Goal: Check status: Check status

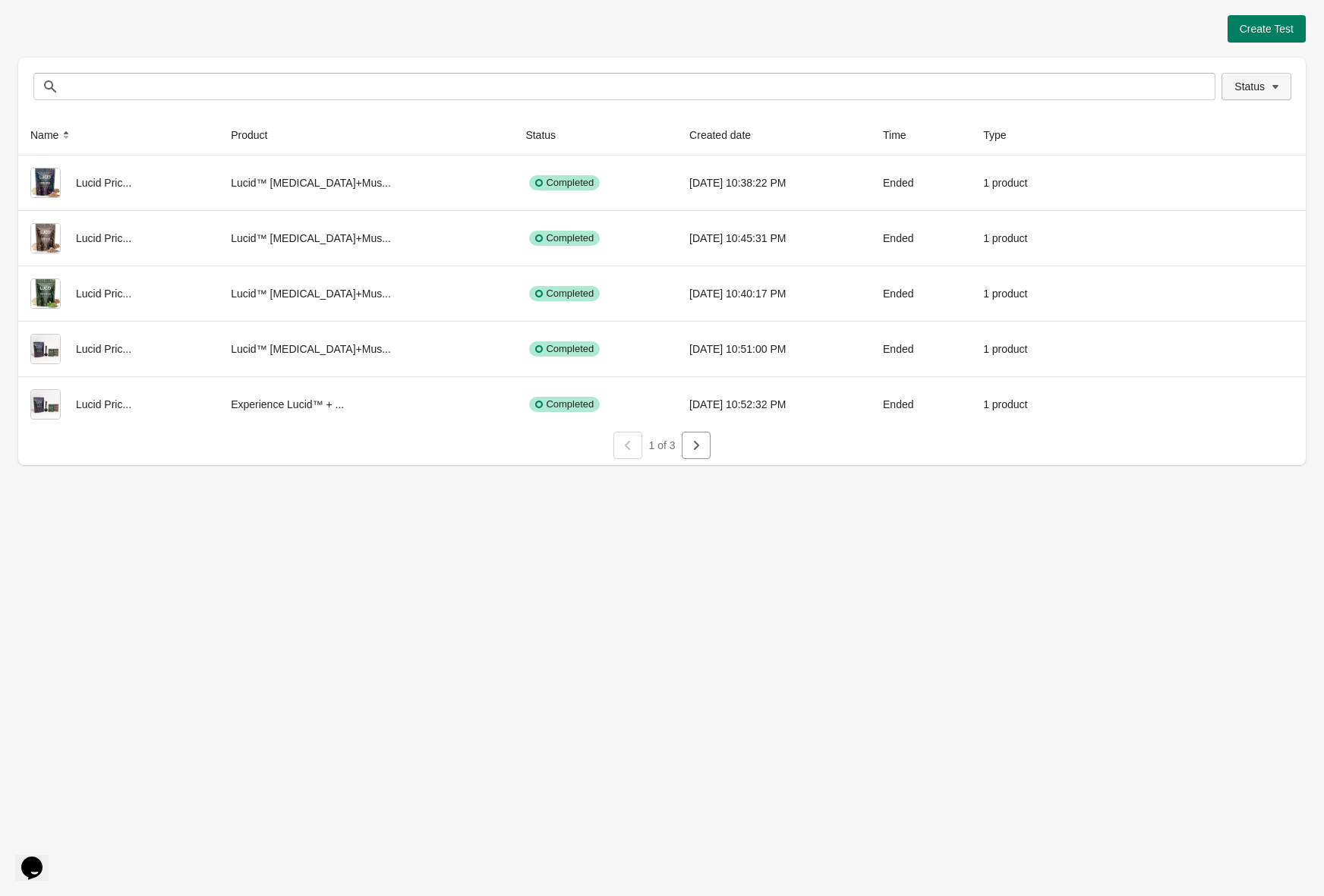
click at [1265, 82] on span "Status" at bounding box center [1256, 86] width 44 height 15
click at [1246, 124] on span "Running" at bounding box center [1245, 127] width 39 height 15
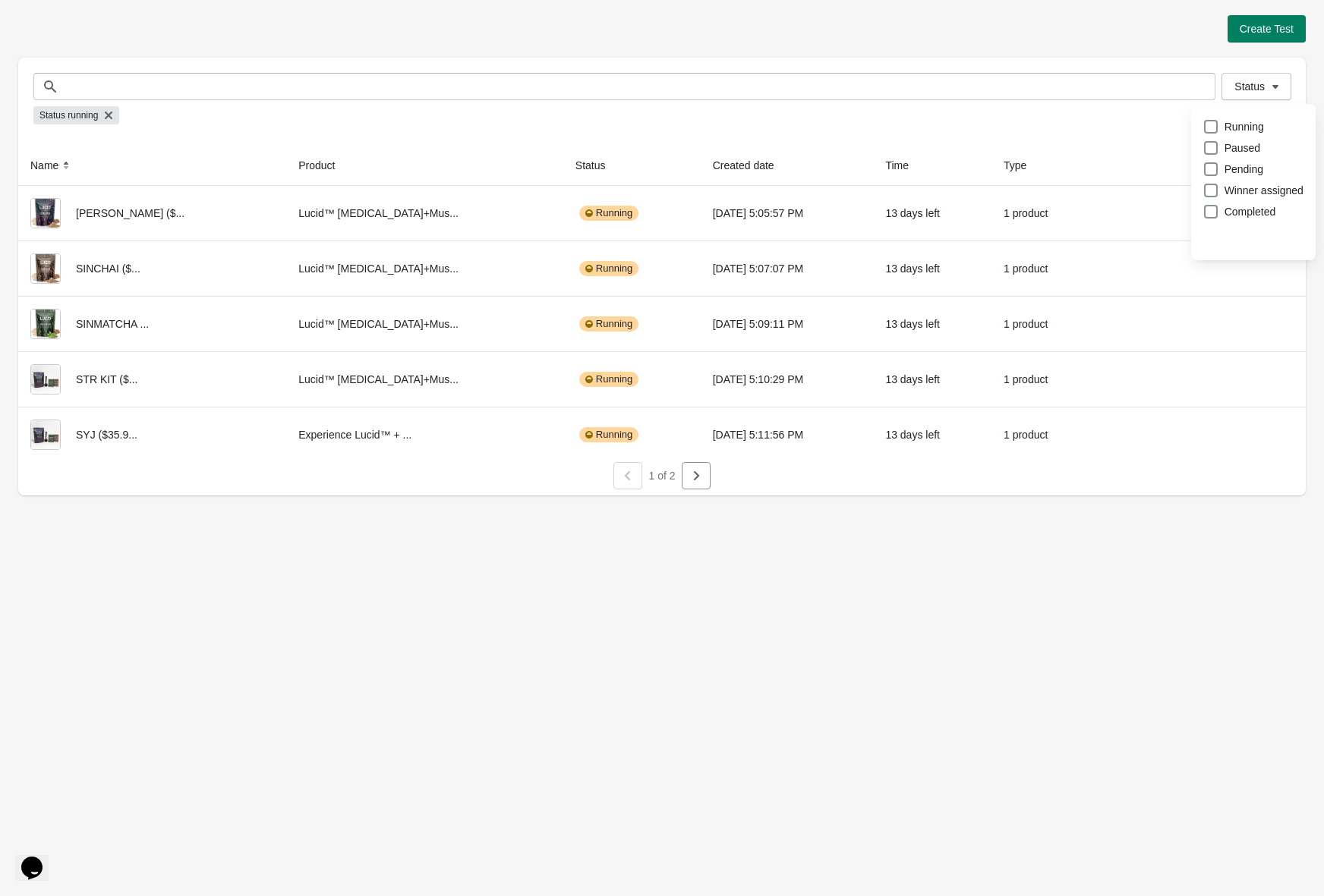
click at [702, 478] on icon "button" at bounding box center [695, 476] width 15 height 15
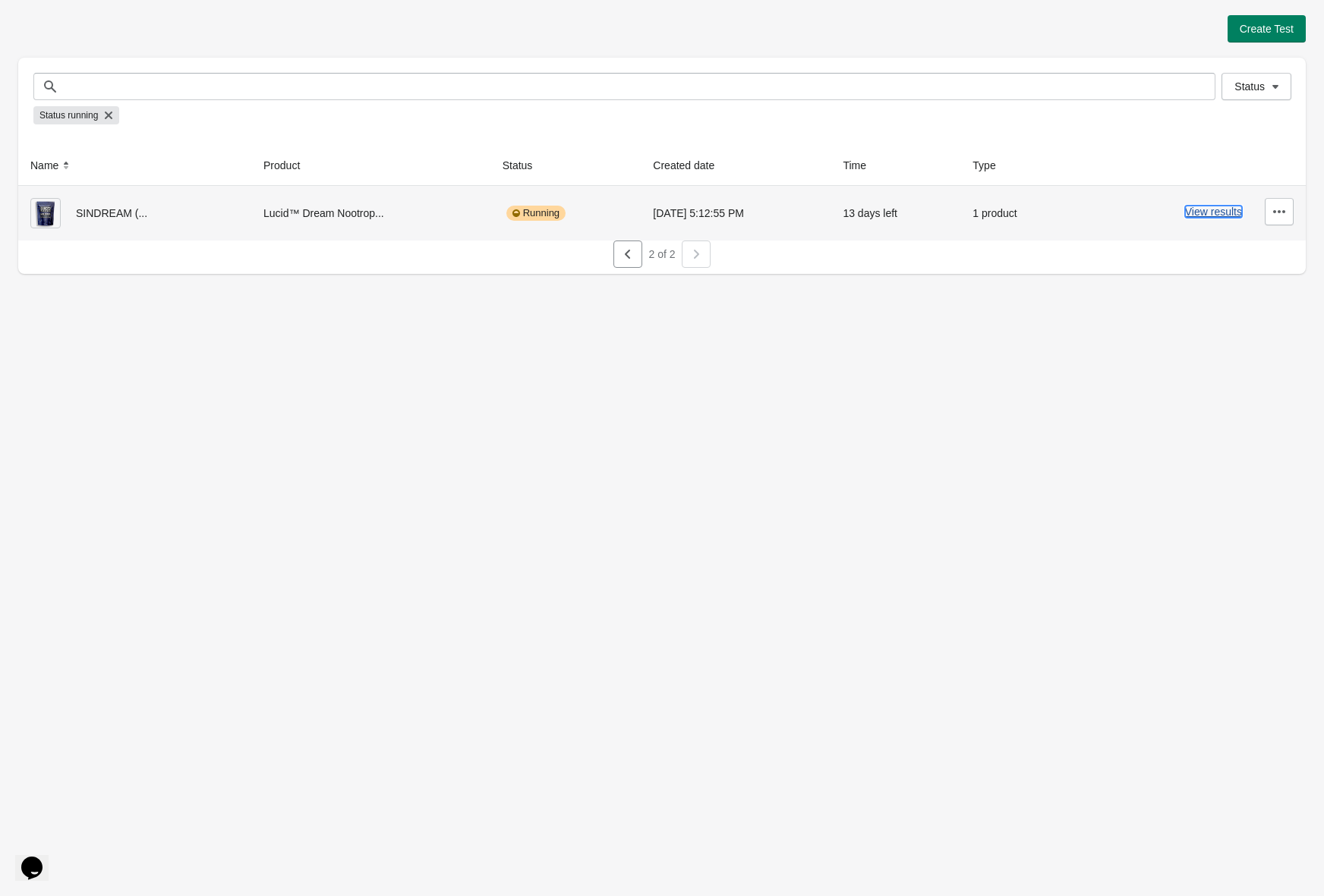
click at [1203, 211] on button "View results" at bounding box center [1213, 212] width 57 height 12
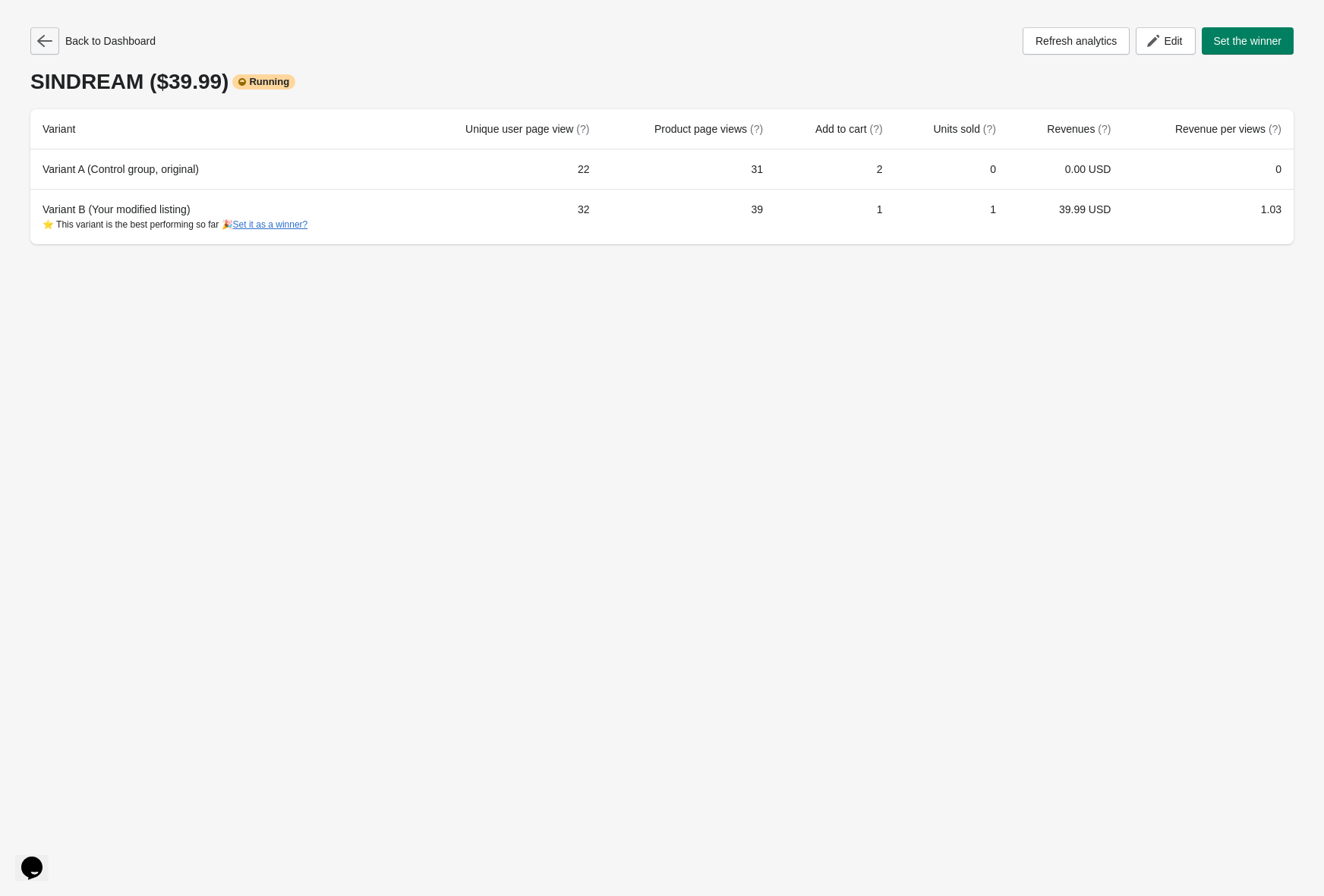
click at [48, 45] on icon "button" at bounding box center [45, 40] width 15 height 15
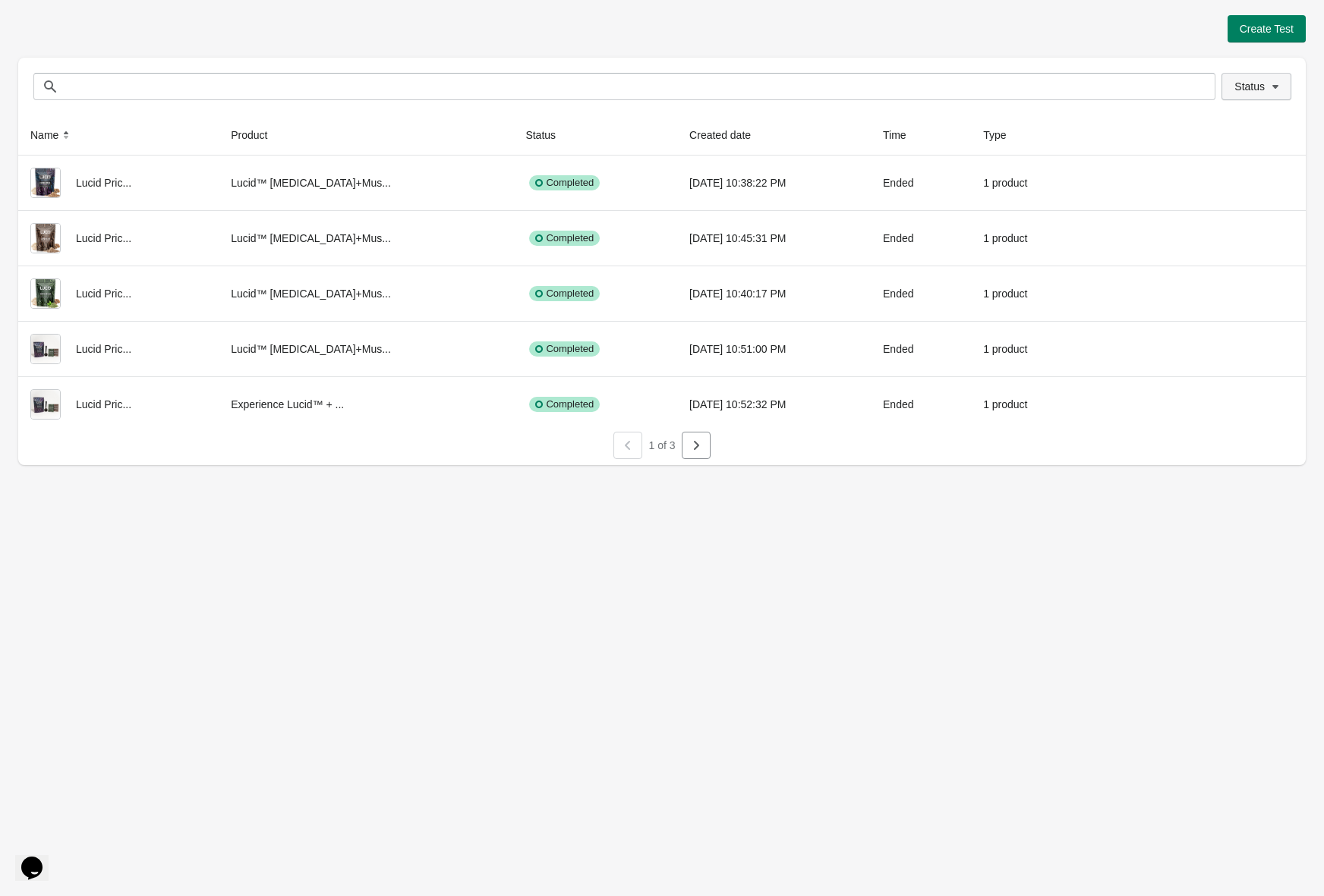
click at [1248, 92] on span "Status" at bounding box center [1250, 87] width 30 height 12
click at [1250, 122] on span "Running" at bounding box center [1245, 127] width 39 height 15
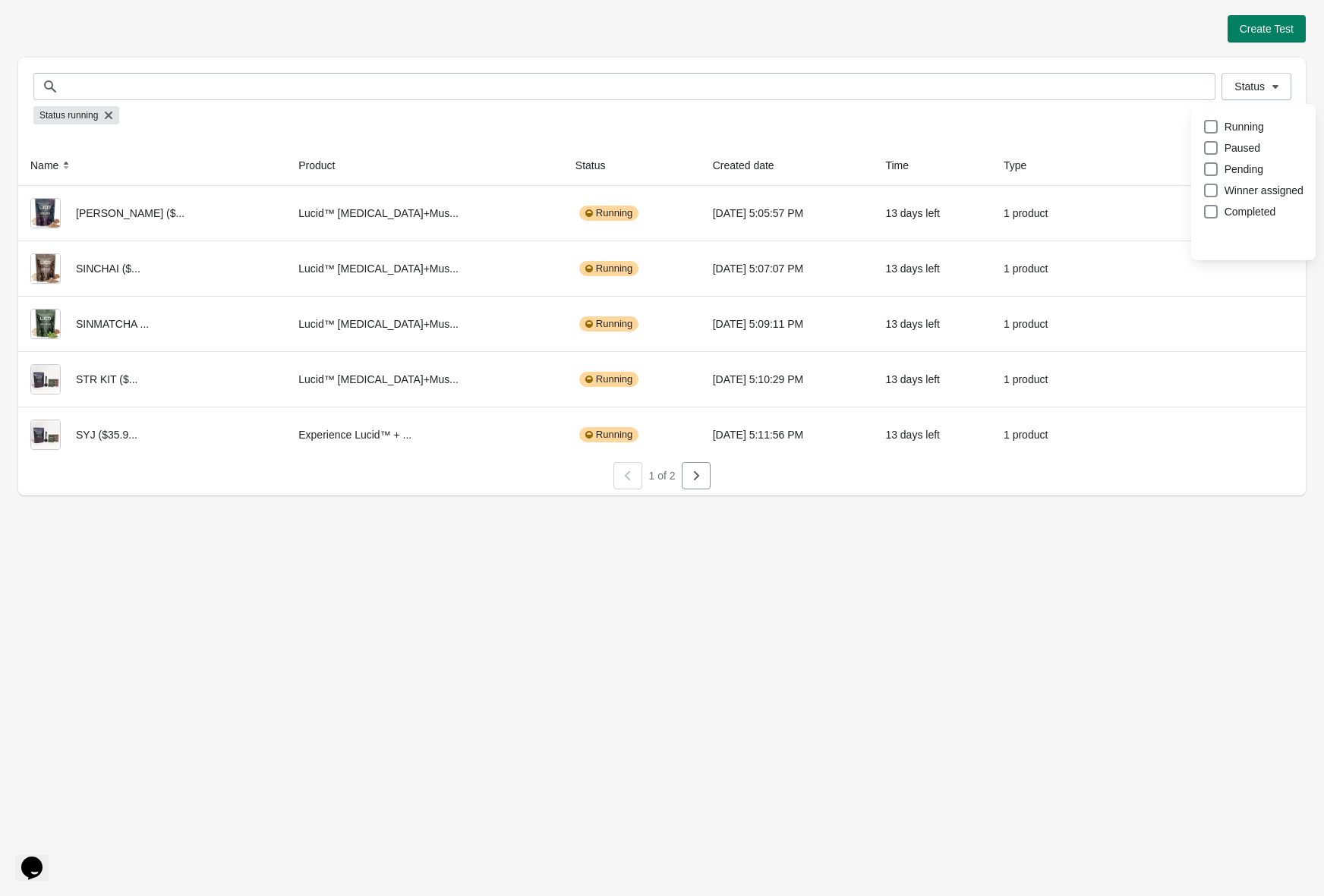
click at [689, 474] on icon "button" at bounding box center [695, 476] width 15 height 15
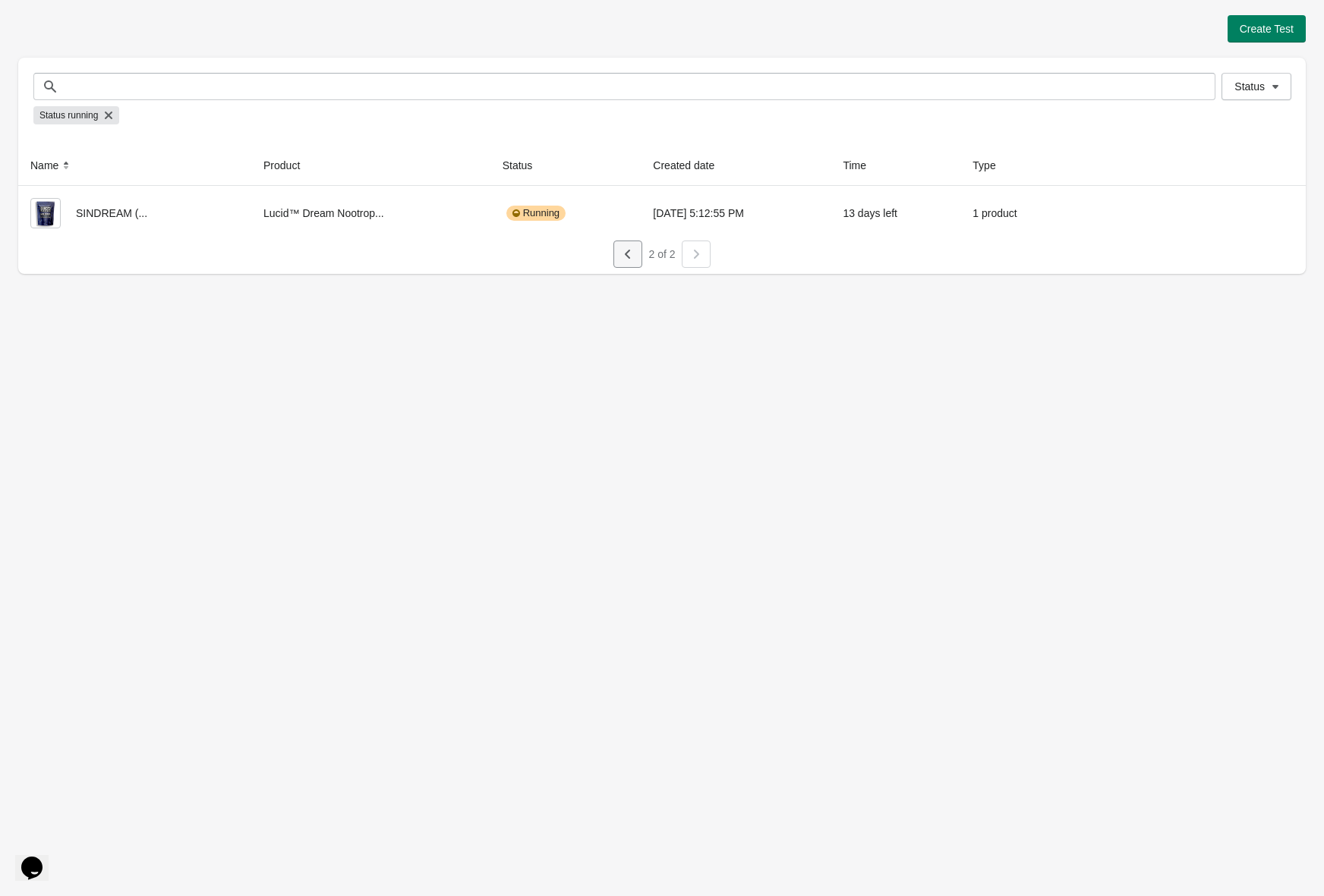
click at [624, 253] on icon "button" at bounding box center [628, 253] width 15 height 15
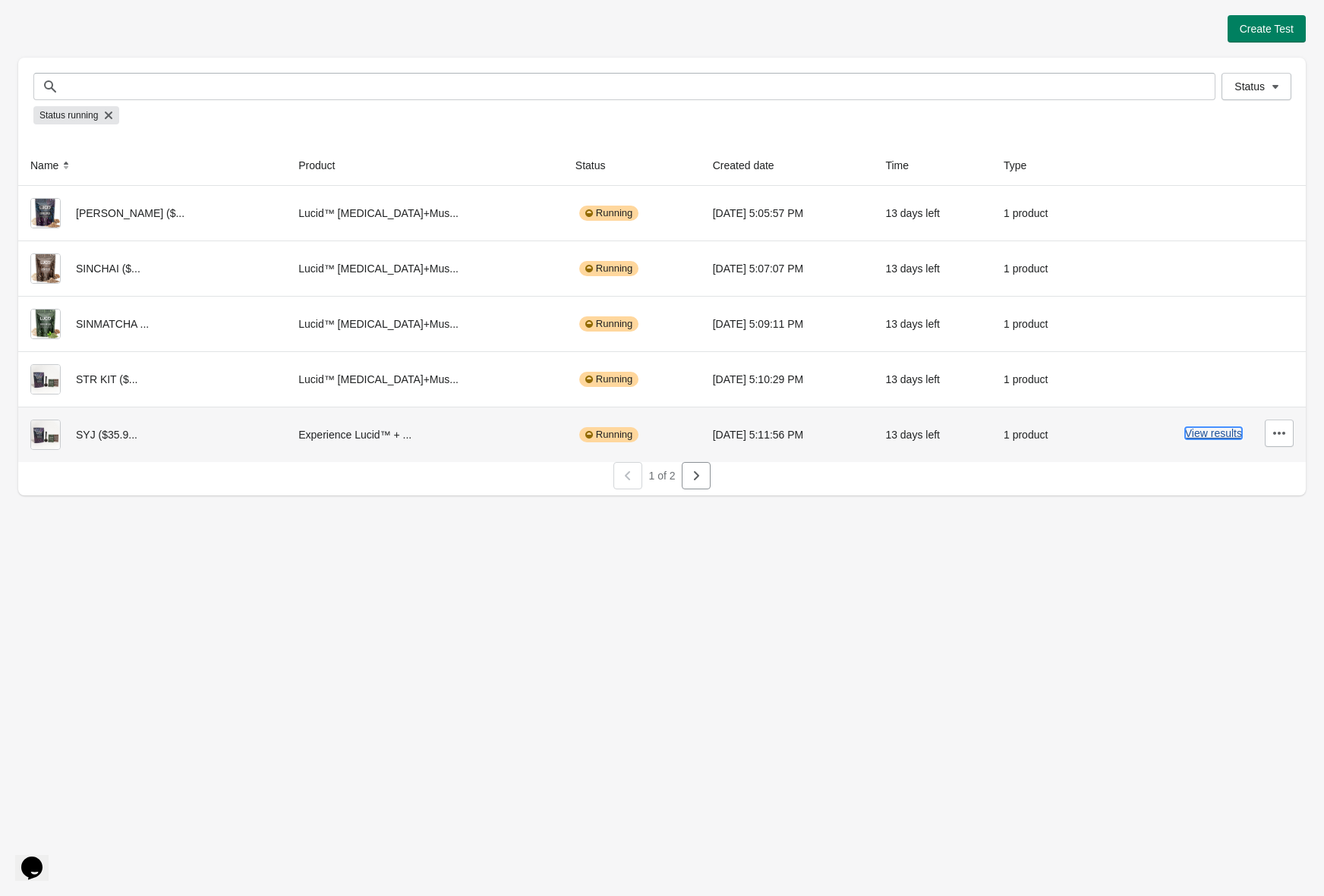
click at [1219, 430] on button "View results" at bounding box center [1213, 434] width 57 height 12
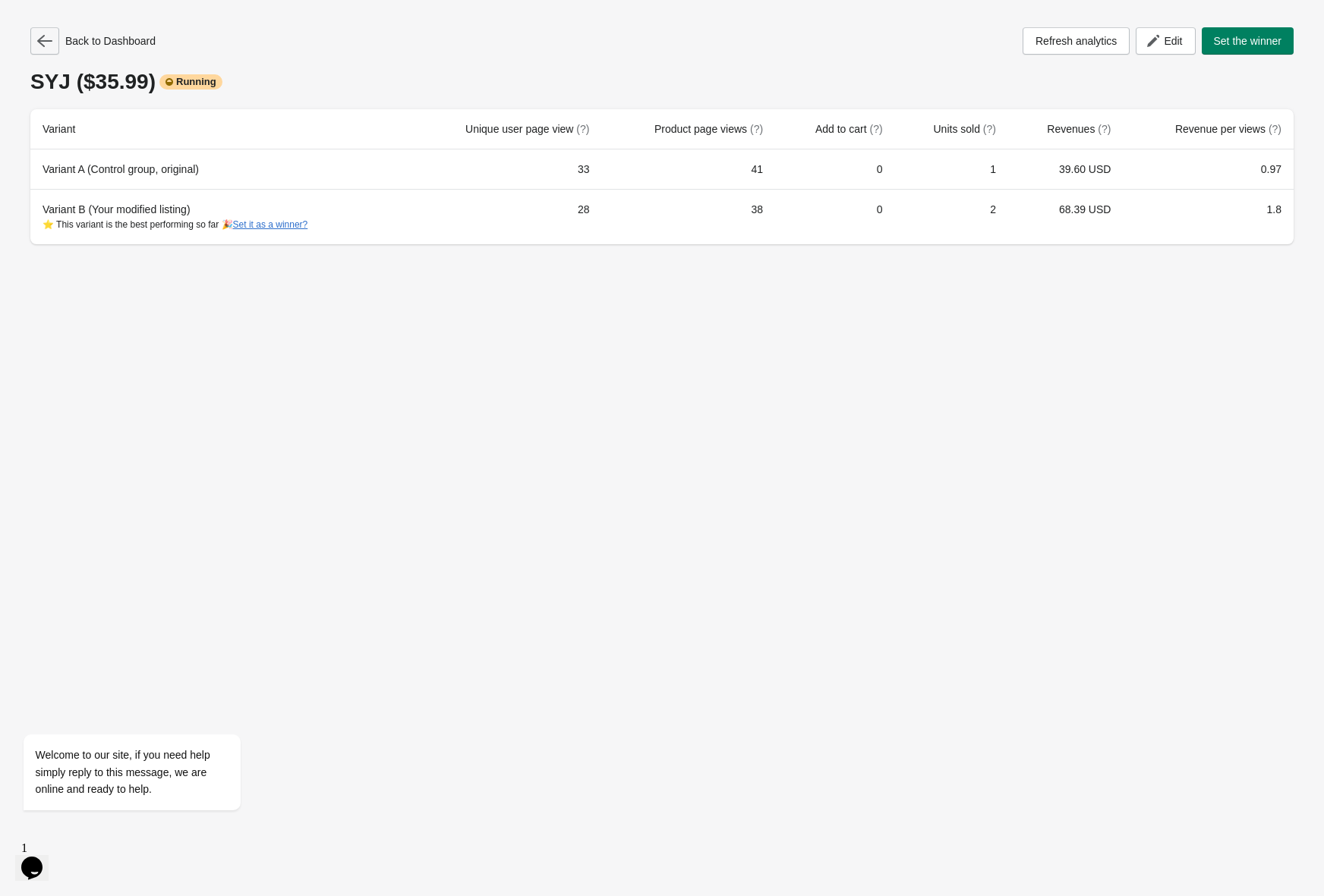
click at [46, 39] on icon "button" at bounding box center [45, 40] width 15 height 15
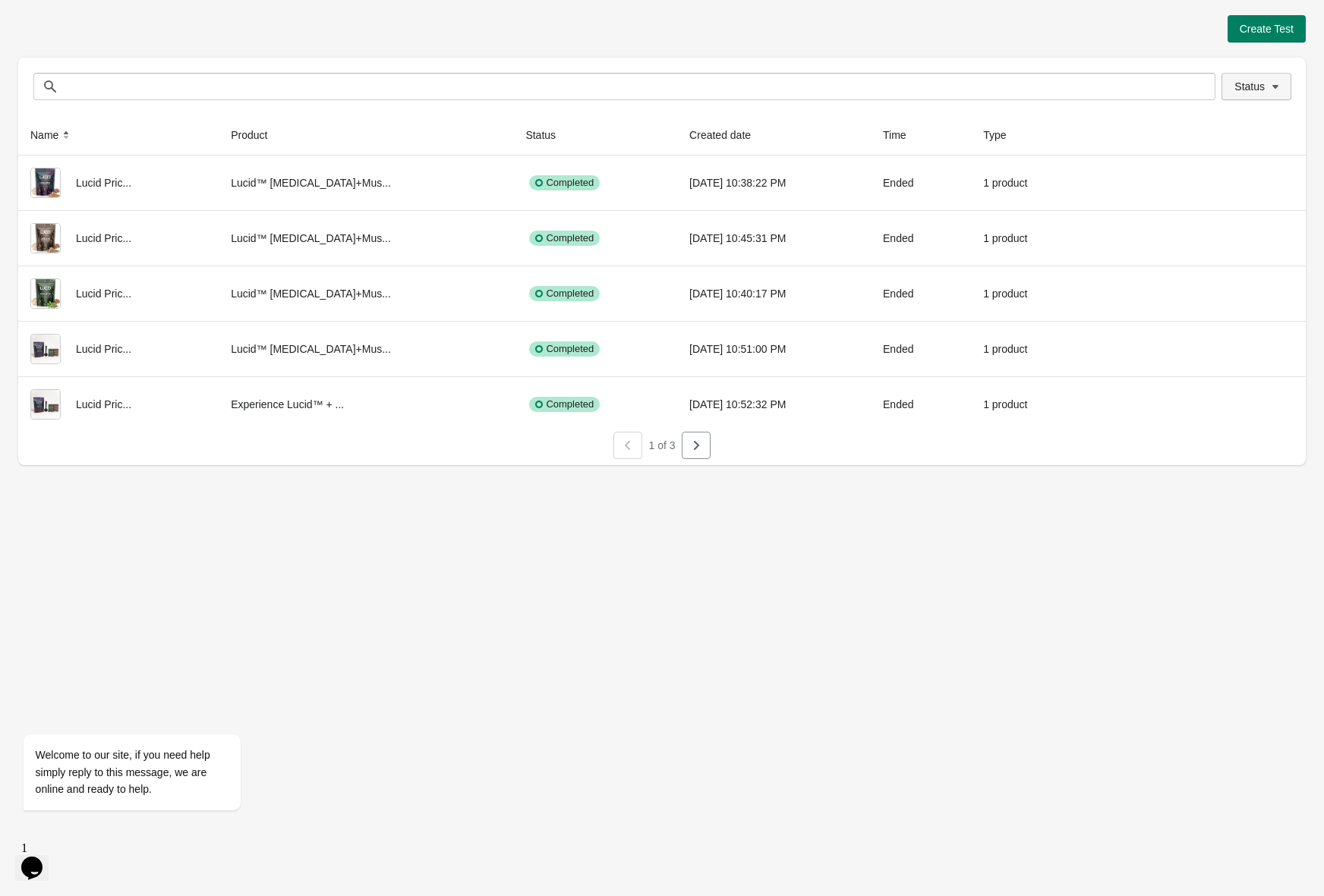
click at [1257, 90] on span "Status" at bounding box center [1250, 87] width 30 height 12
click at [1243, 130] on span "Running" at bounding box center [1245, 127] width 39 height 15
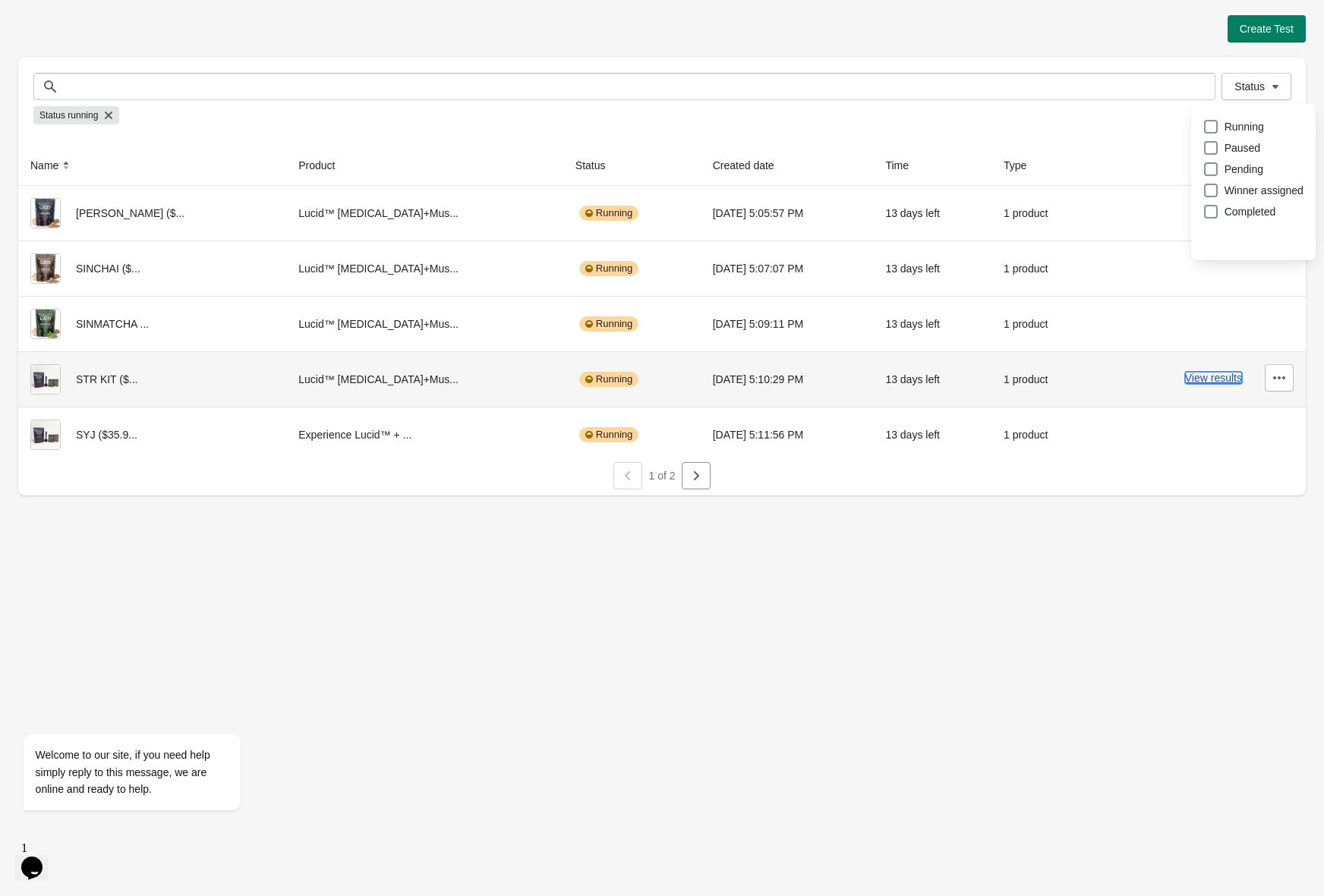
click at [1196, 377] on button "View results" at bounding box center [1213, 378] width 57 height 12
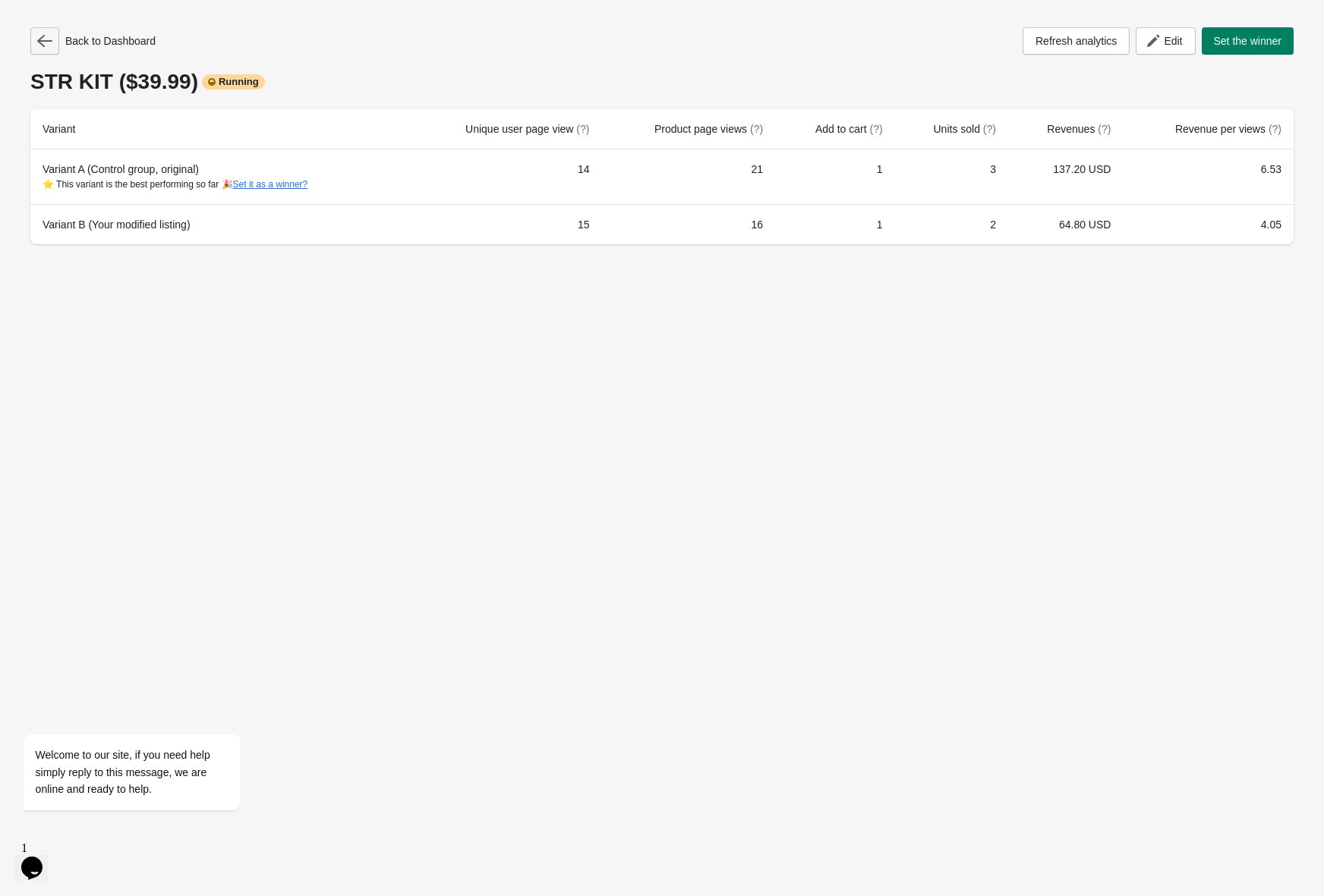
click at [46, 40] on icon "button" at bounding box center [45, 41] width 15 height 12
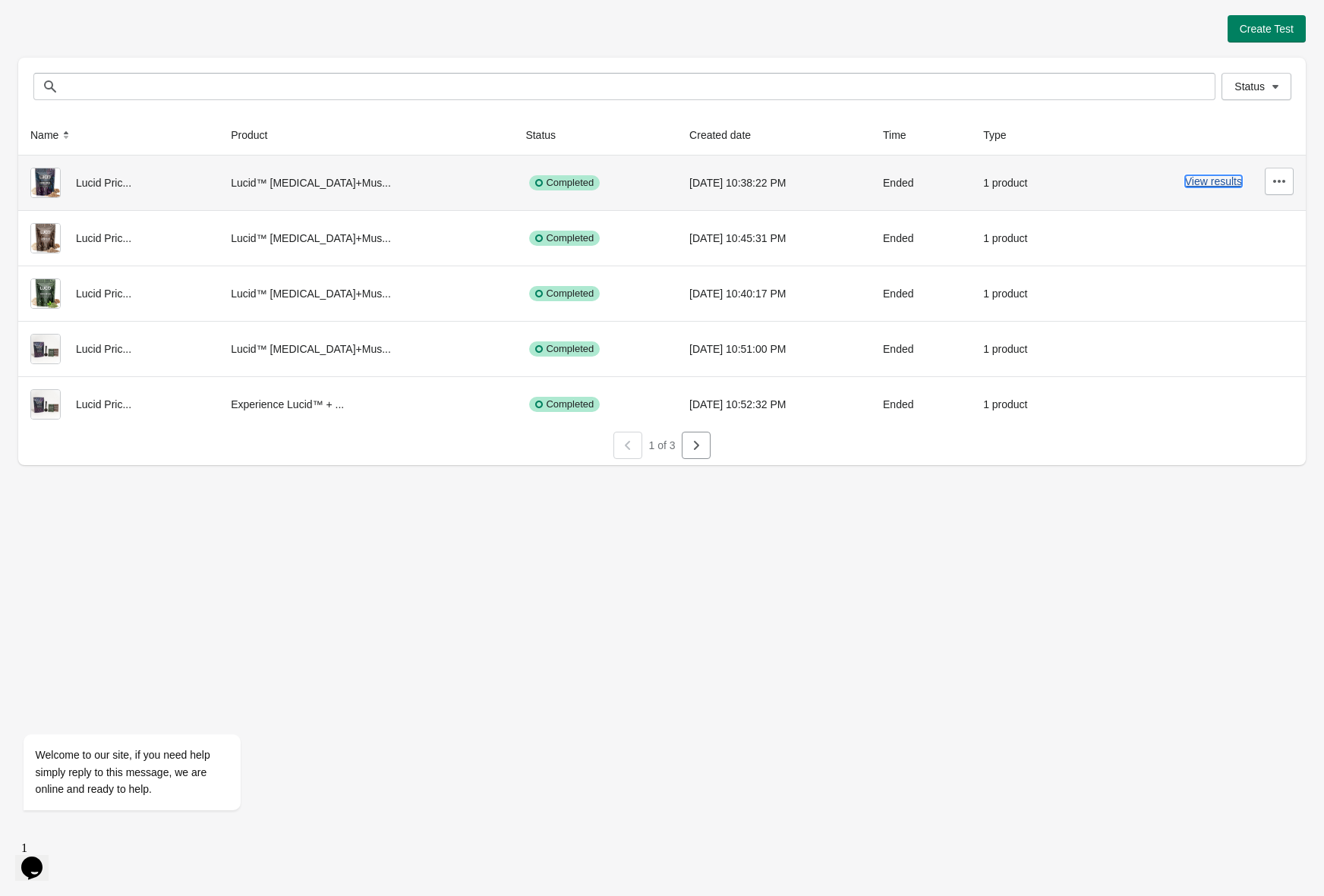
click at [1206, 185] on button "View results" at bounding box center [1213, 181] width 57 height 12
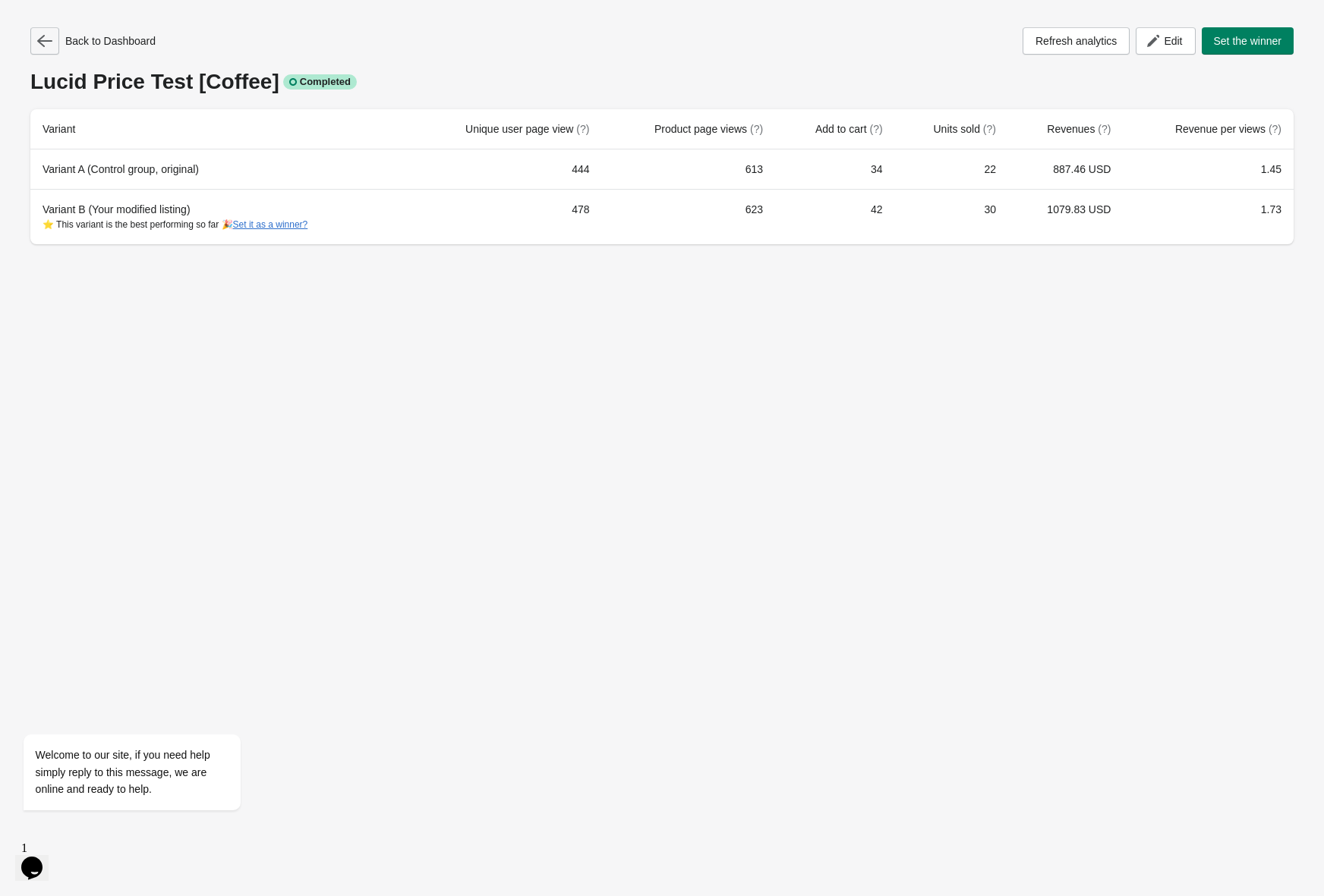
click at [45, 38] on icon "button" at bounding box center [45, 40] width 15 height 15
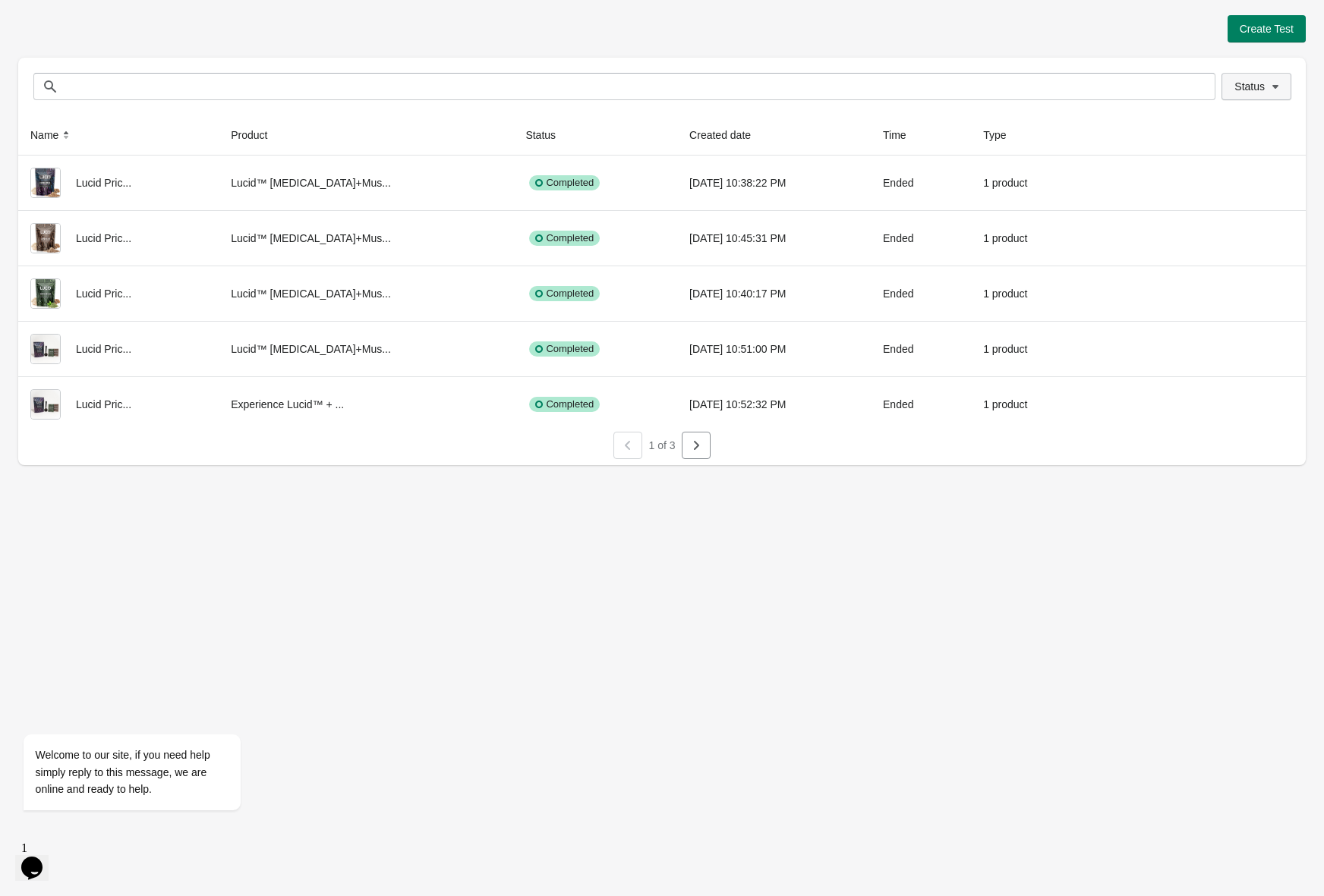
click at [1258, 94] on span "Status" at bounding box center [1256, 86] width 44 height 15
click at [1245, 119] on label "Running" at bounding box center [1234, 127] width 61 height 21
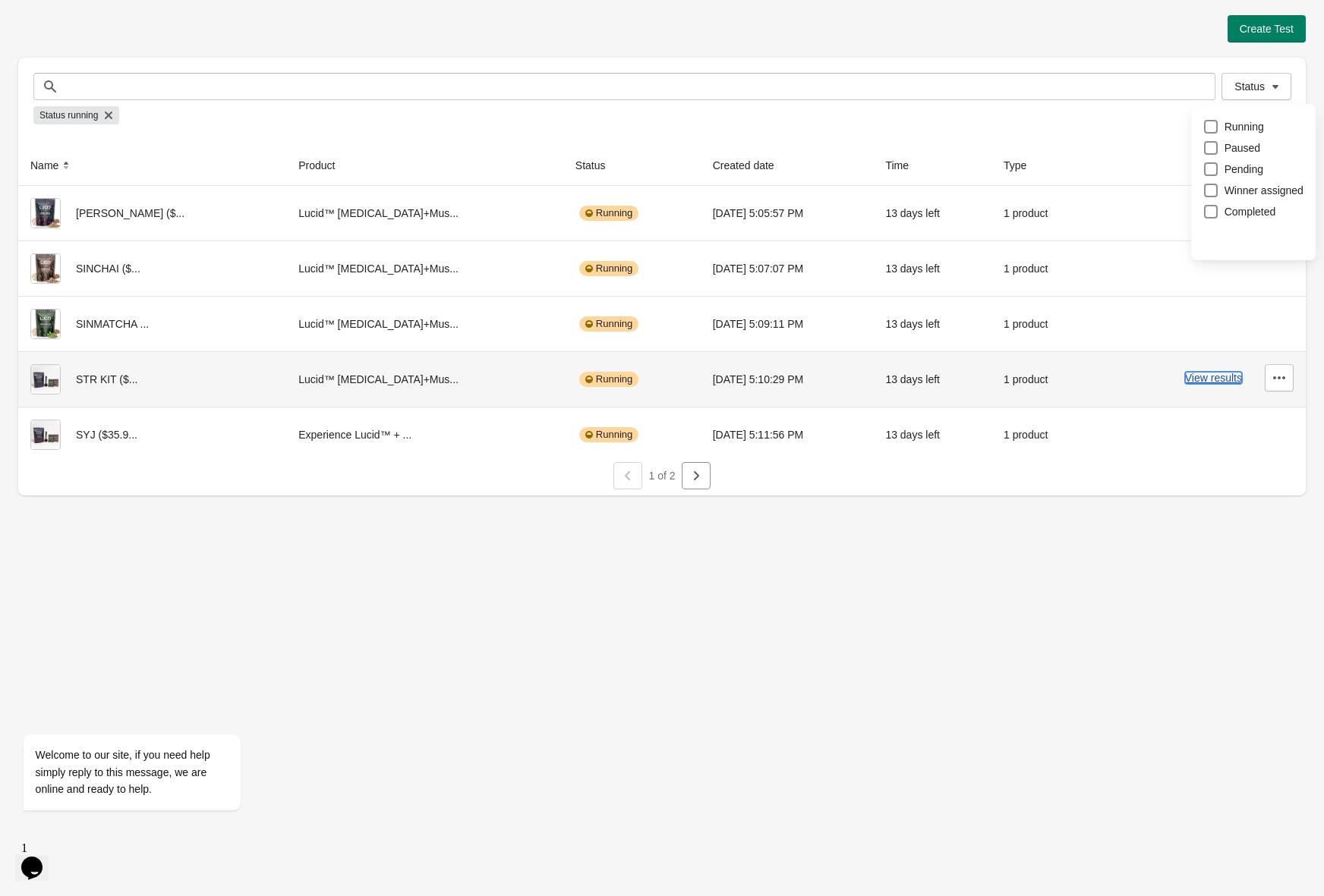
click at [1206, 383] on button "View results" at bounding box center [1213, 378] width 57 height 12
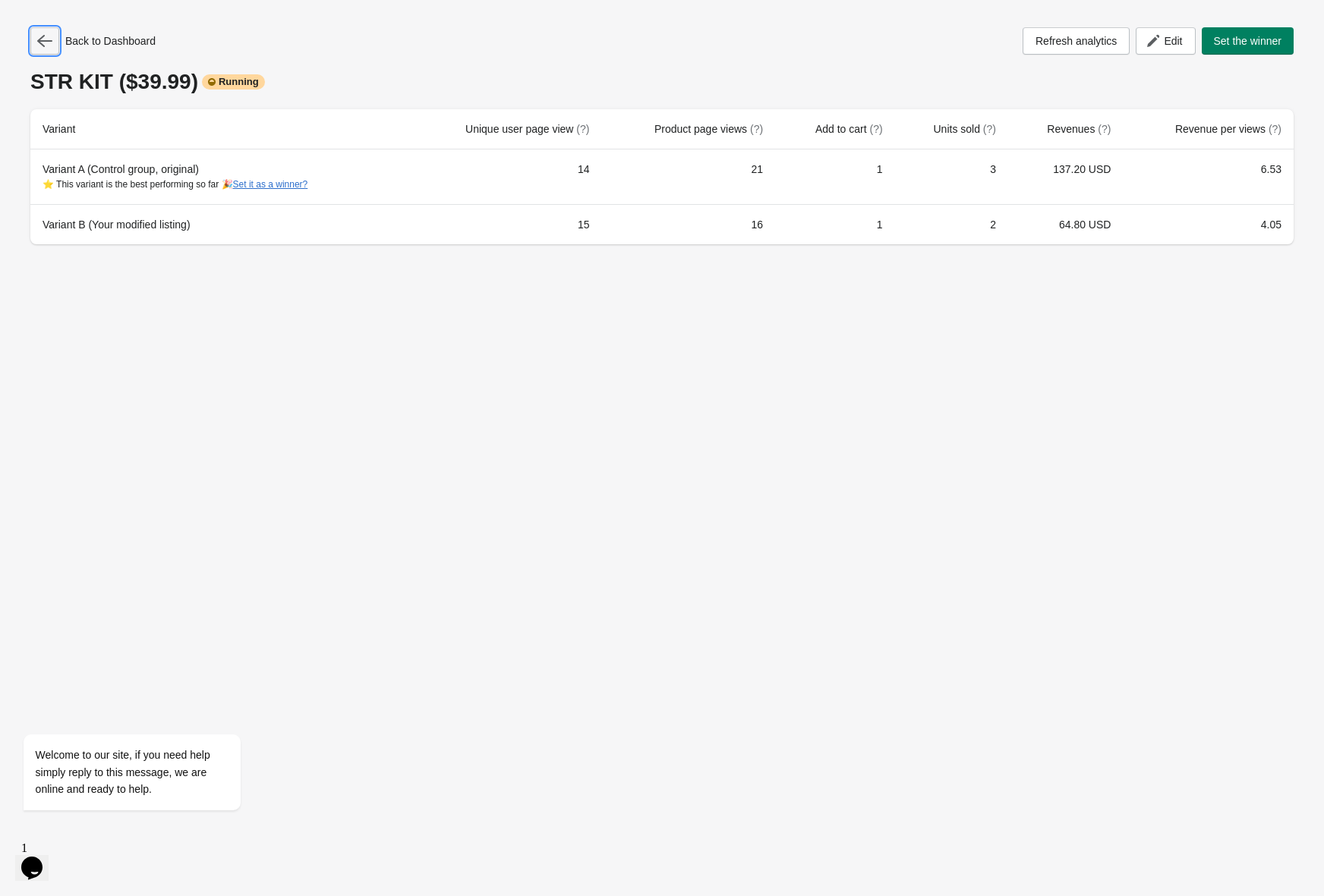
click at [43, 43] on icon "button" at bounding box center [45, 40] width 15 height 15
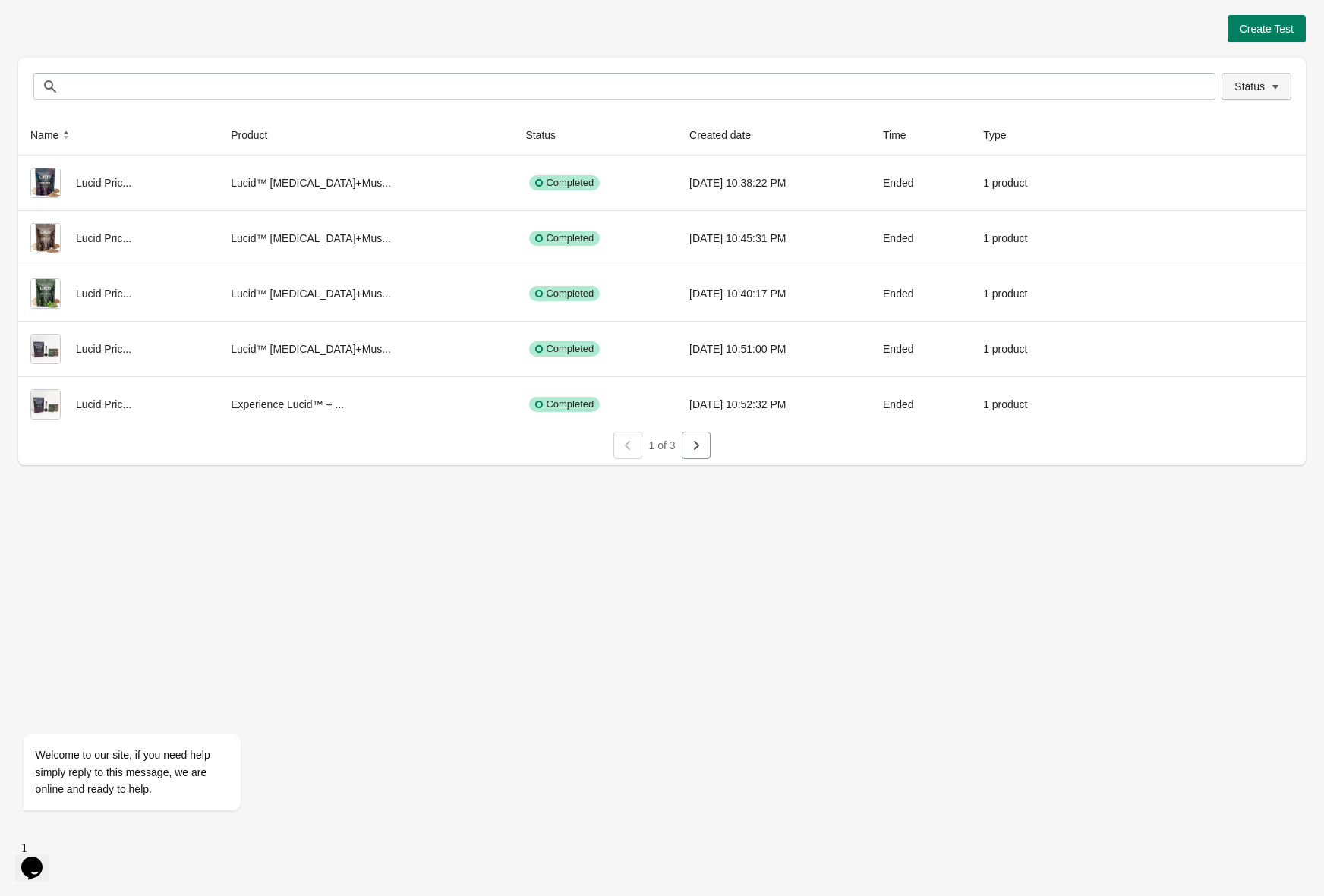
click at [1248, 90] on span "Status" at bounding box center [1250, 87] width 30 height 12
click at [1251, 121] on span "Running" at bounding box center [1245, 127] width 39 height 15
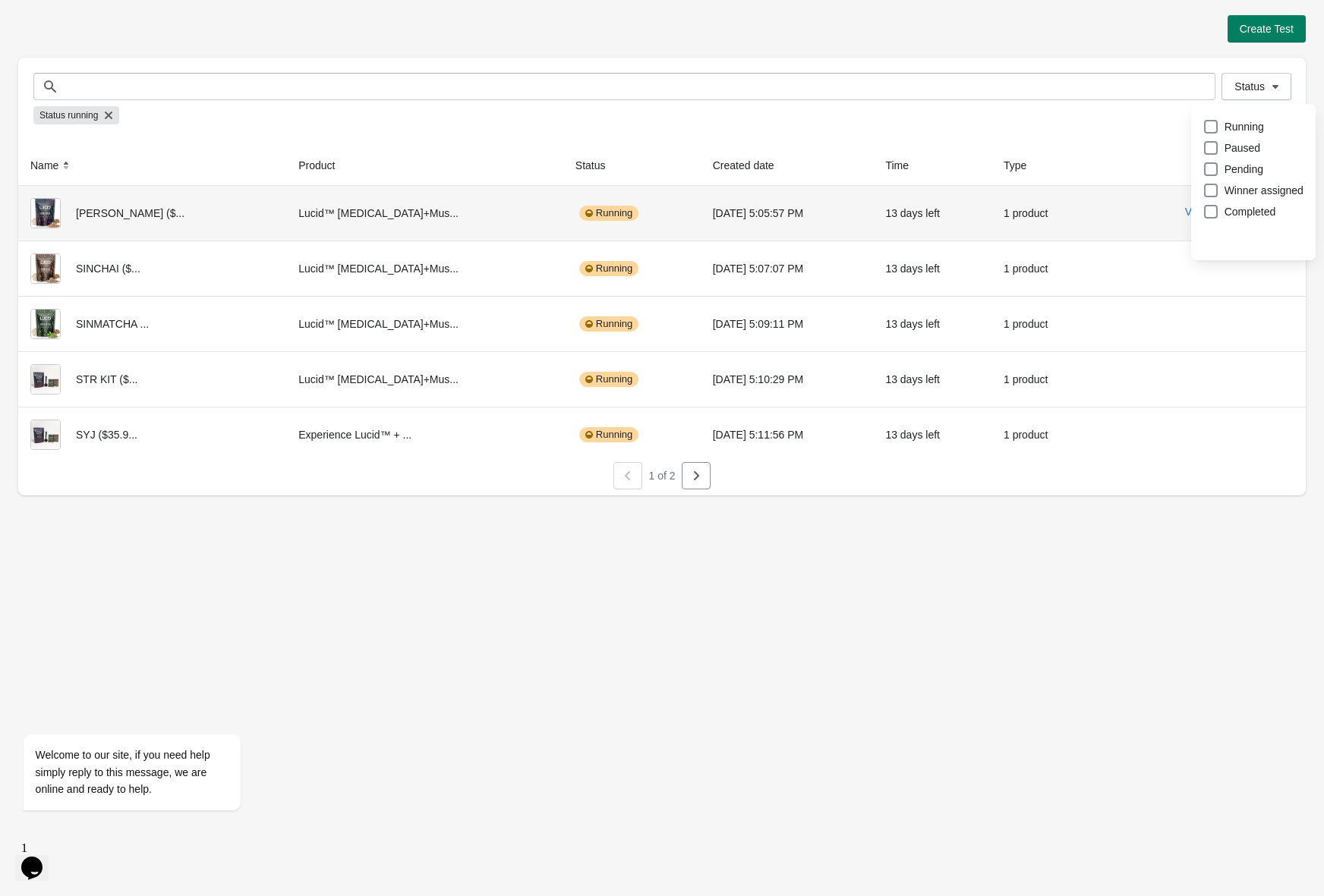
click at [1177, 215] on div "View results" at bounding box center [1200, 212] width 187 height 28
click at [1185, 213] on button "View results" at bounding box center [1213, 212] width 57 height 12
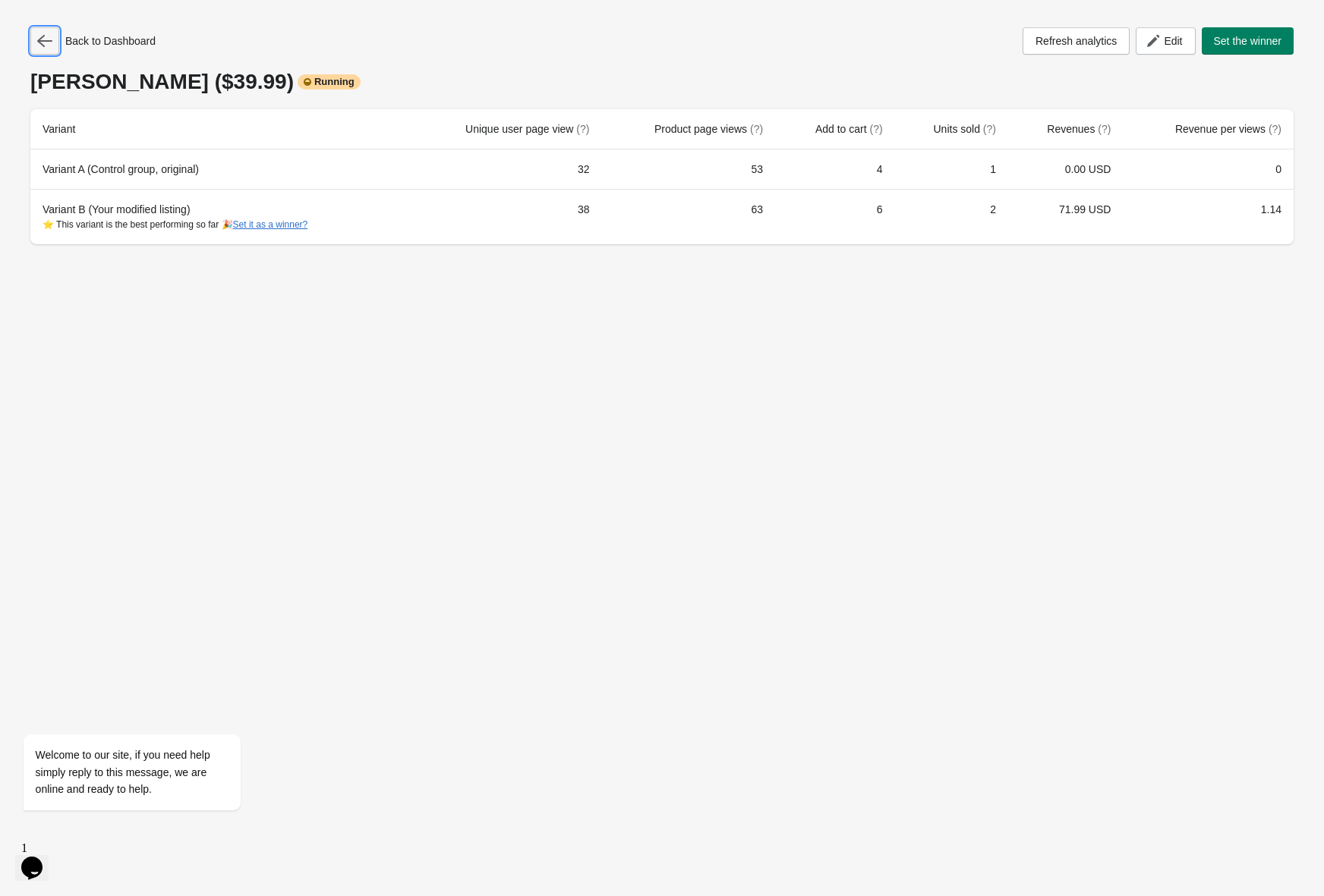
click at [48, 39] on icon "button" at bounding box center [45, 40] width 15 height 15
